Goal: Manage account settings

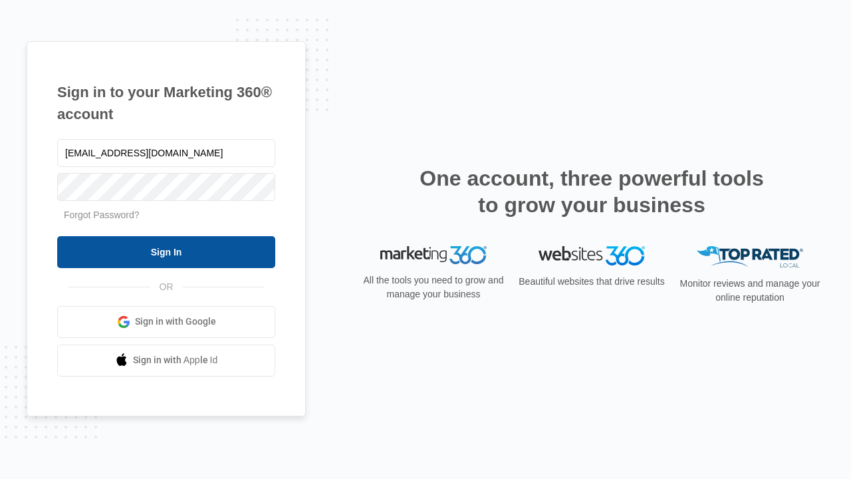
click at [166, 251] on input "Sign In" at bounding box center [166, 252] width 218 height 32
